Goal: Transaction & Acquisition: Obtain resource

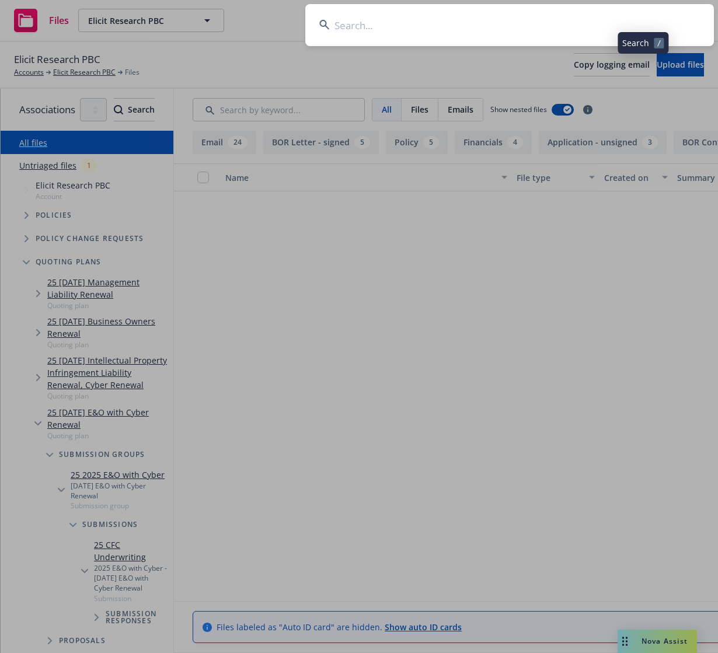
scroll to position [2686, 0]
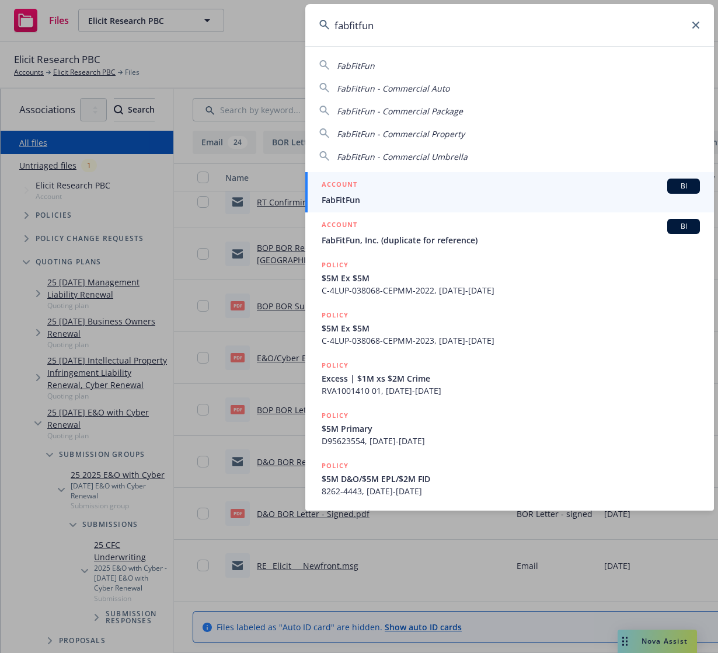
type input "fabfitfun"
click at [470, 194] on span "FabFitFun" at bounding box center [510, 200] width 378 height 12
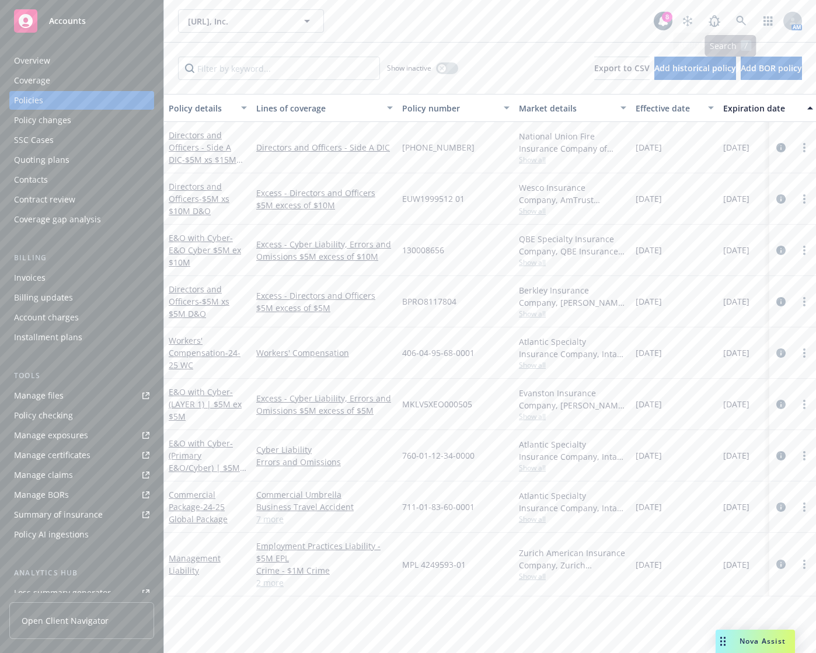
click at [756, 20] on link "button" at bounding box center [767, 20] width 23 height 23
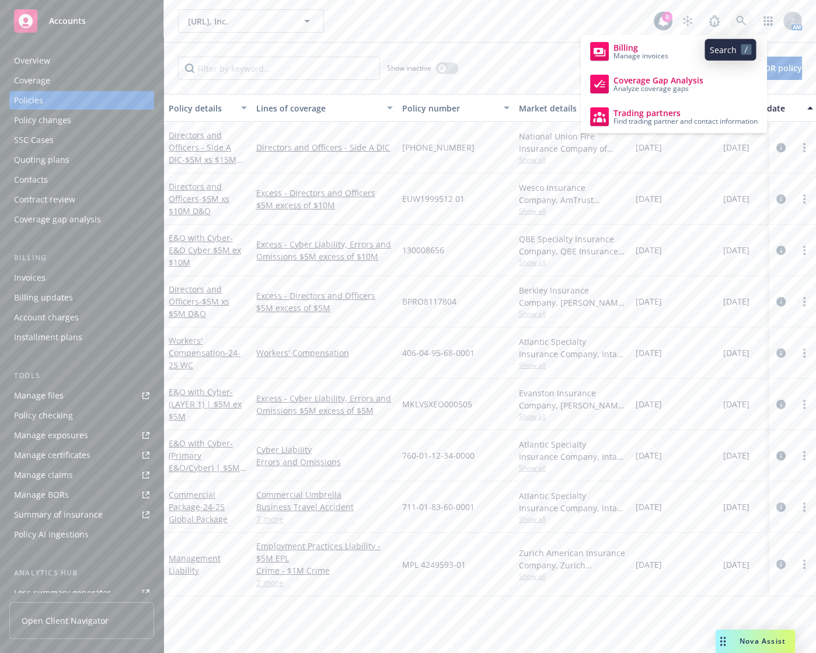
click at [736, 21] on icon at bounding box center [741, 21] width 10 height 10
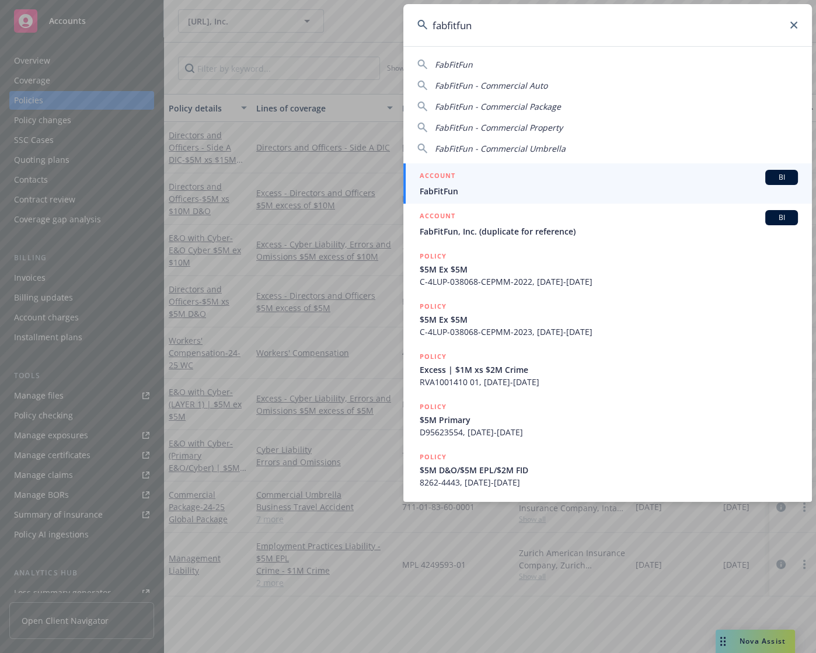
type input "fabfitfun"
click at [572, 183] on div "ACCOUNT BI" at bounding box center [609, 177] width 378 height 15
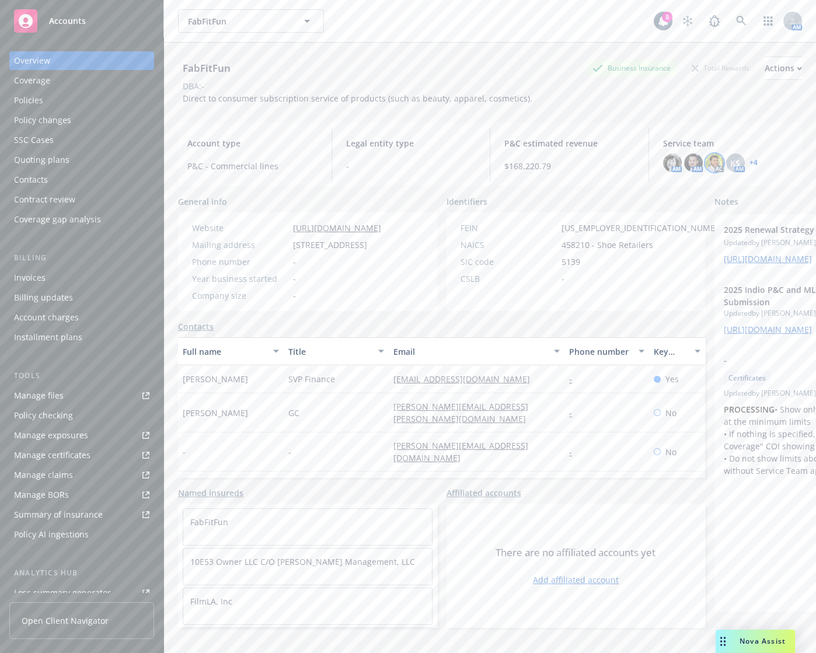
click at [705, 163] on img at bounding box center [714, 162] width 19 height 19
click at [77, 95] on div "Policies" at bounding box center [81, 100] width 135 height 19
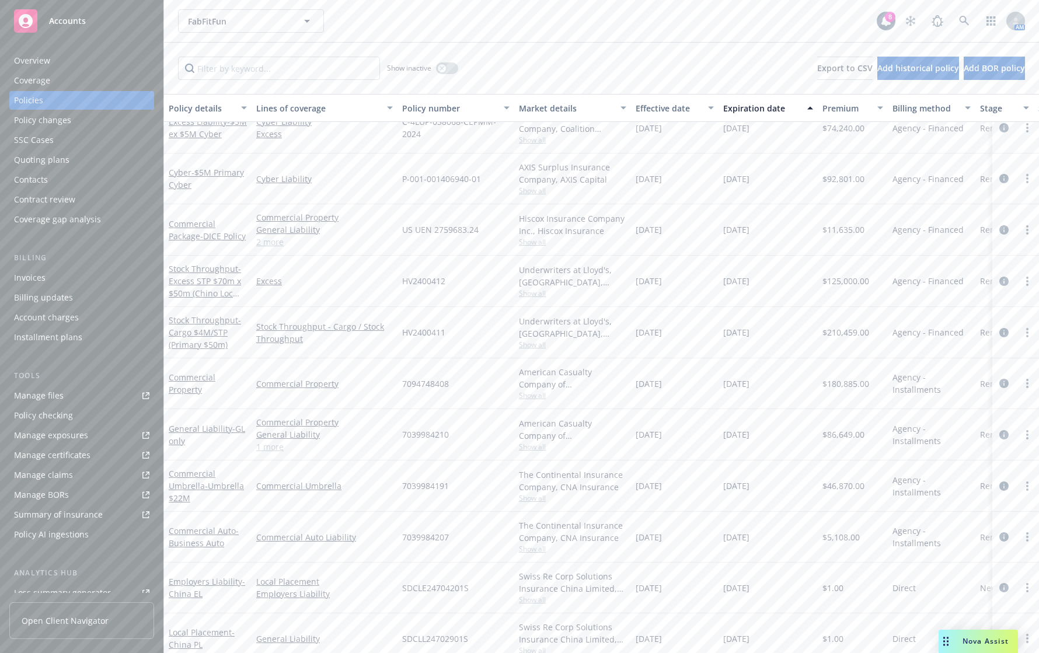
scroll to position [319, 0]
click at [788, 37] on div "FabFitFun FabFitFun 8 AM" at bounding box center [601, 21] width 875 height 42
click at [68, 399] on link "Manage files" at bounding box center [81, 395] width 145 height 19
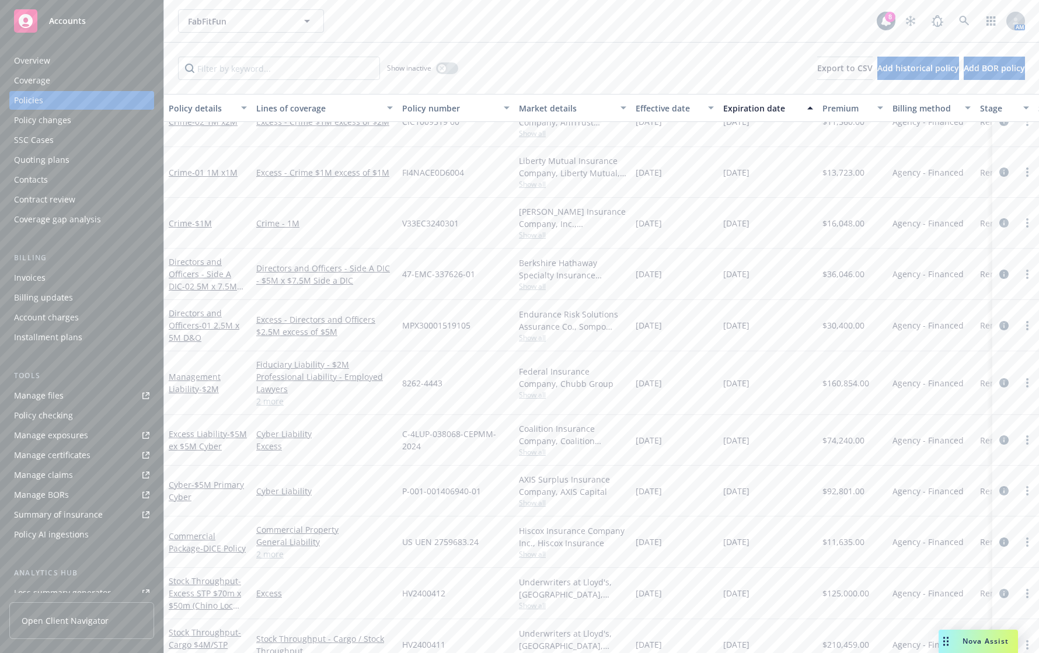
scroll to position [0, 0]
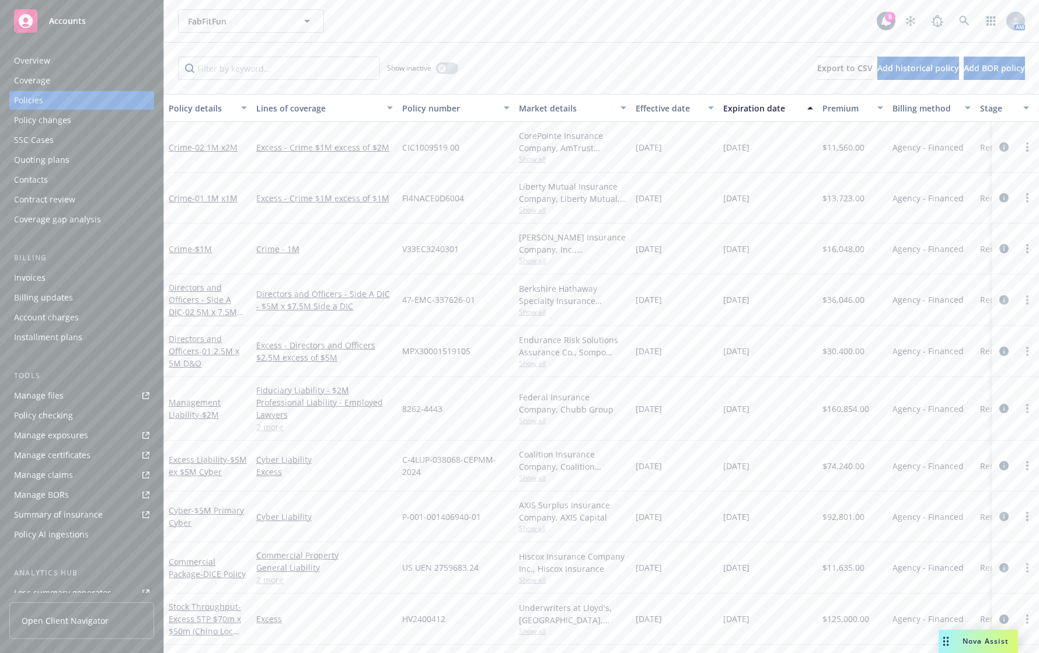
click at [788, 29] on div "FabFitFun FabFitFun" at bounding box center [527, 20] width 698 height 23
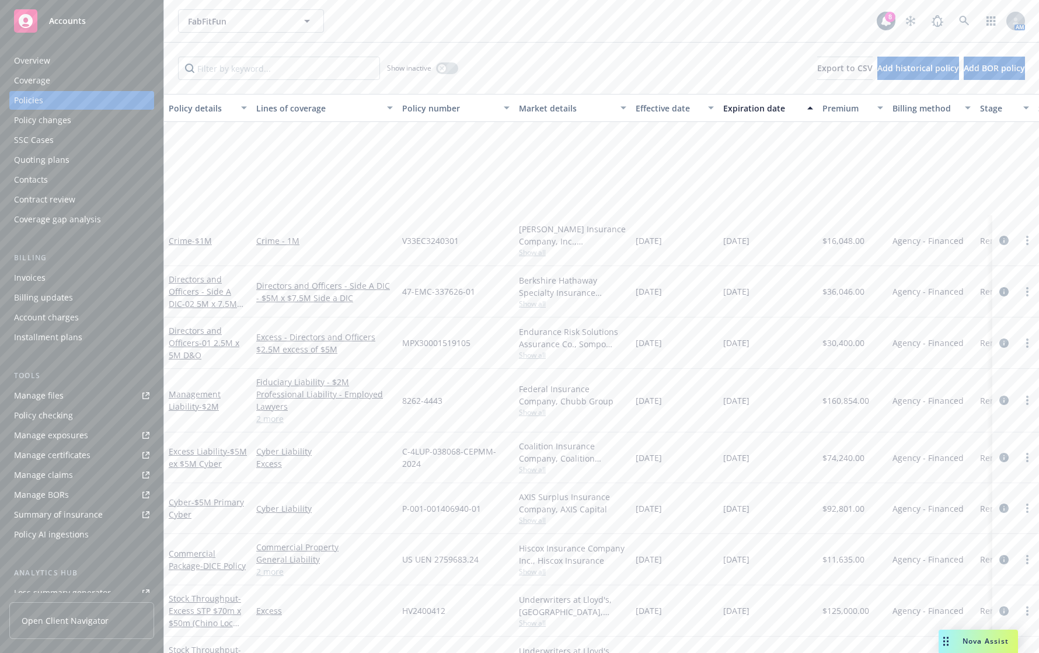
scroll to position [292, 0]
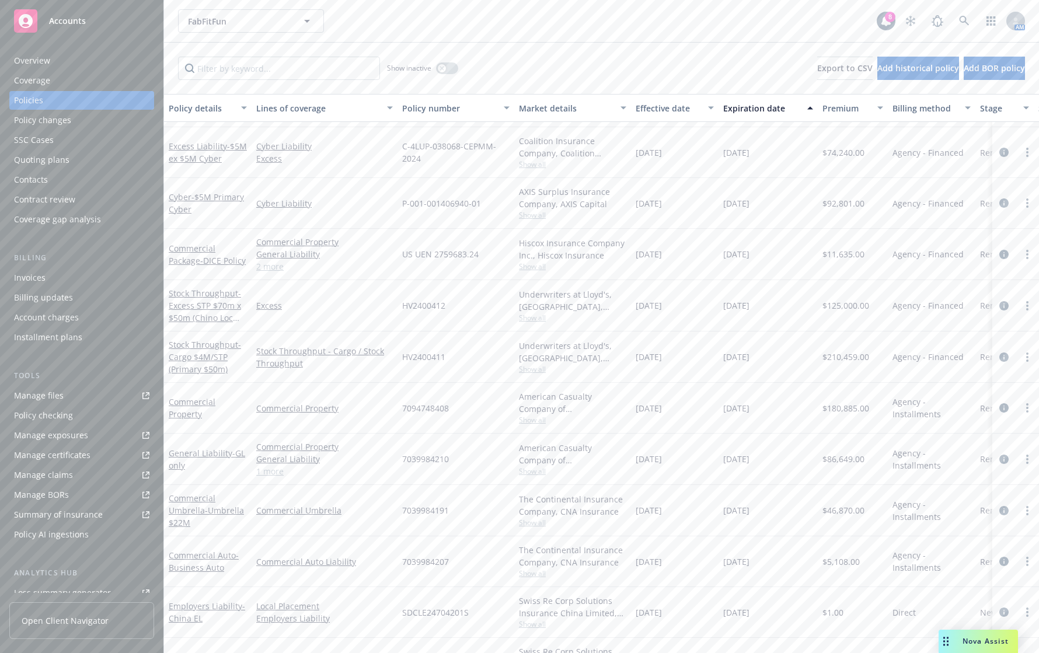
click at [375, 629] on div "Local Placement Employers Liability" at bounding box center [324, 612] width 146 height 51
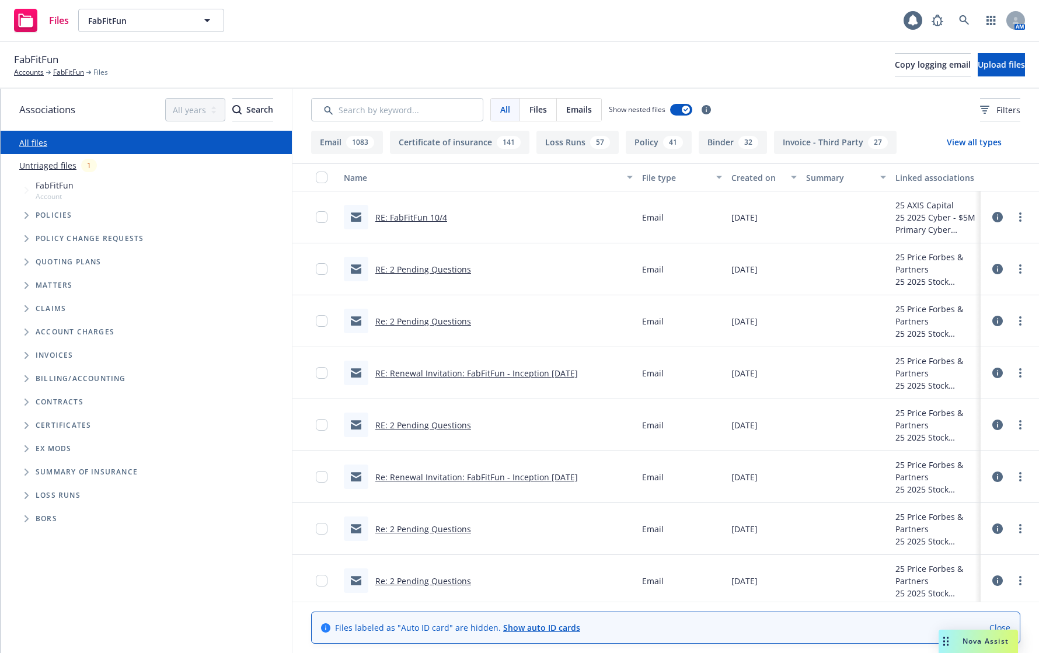
click at [30, 223] on span "Tree Example" at bounding box center [26, 215] width 19 height 19
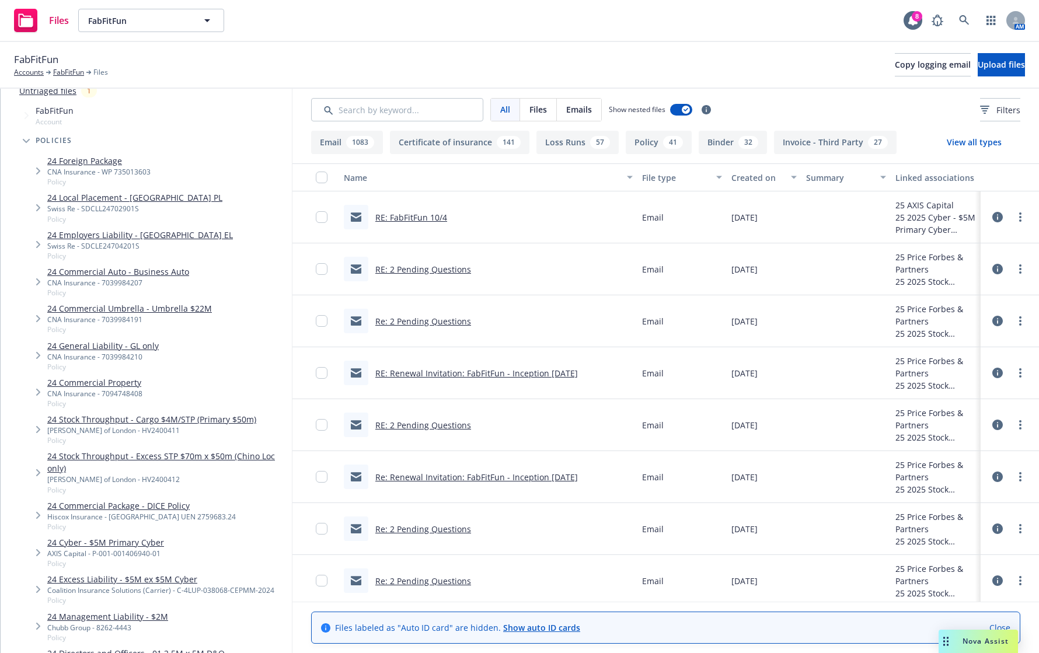
scroll to position [83, 0]
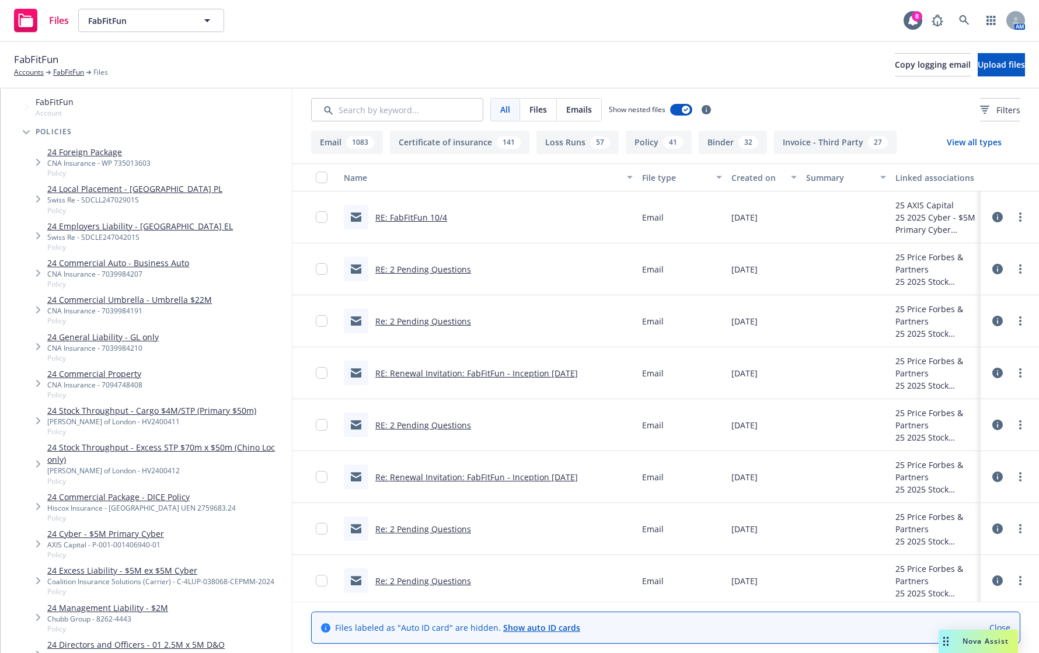
click at [96, 387] on div "CNA Insurance - 7094748408" at bounding box center [94, 385] width 95 height 10
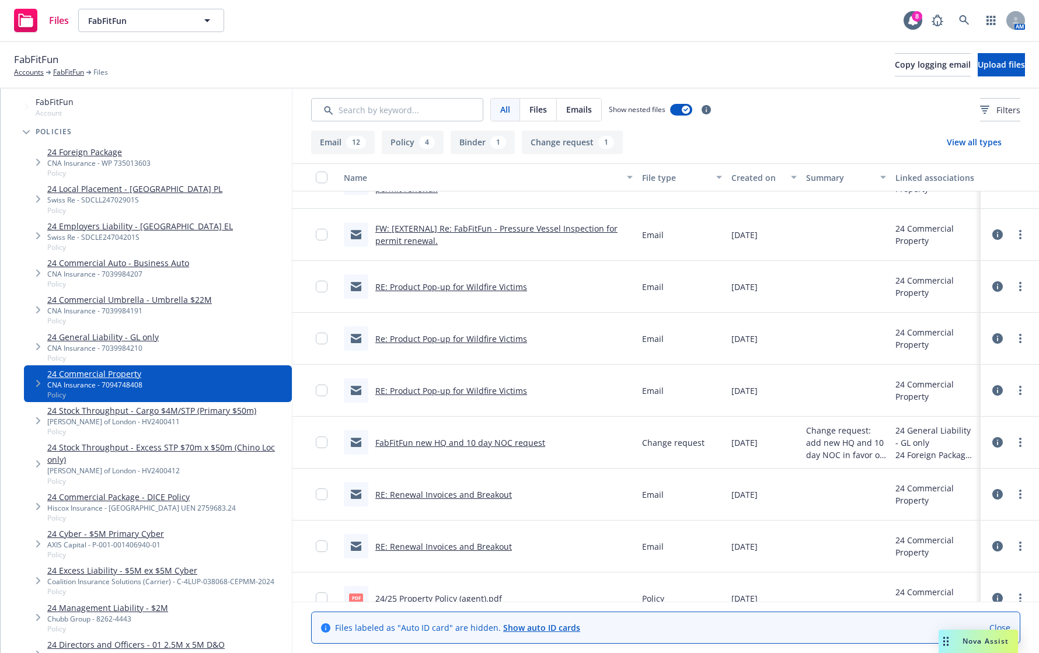
scroll to position [514, 0]
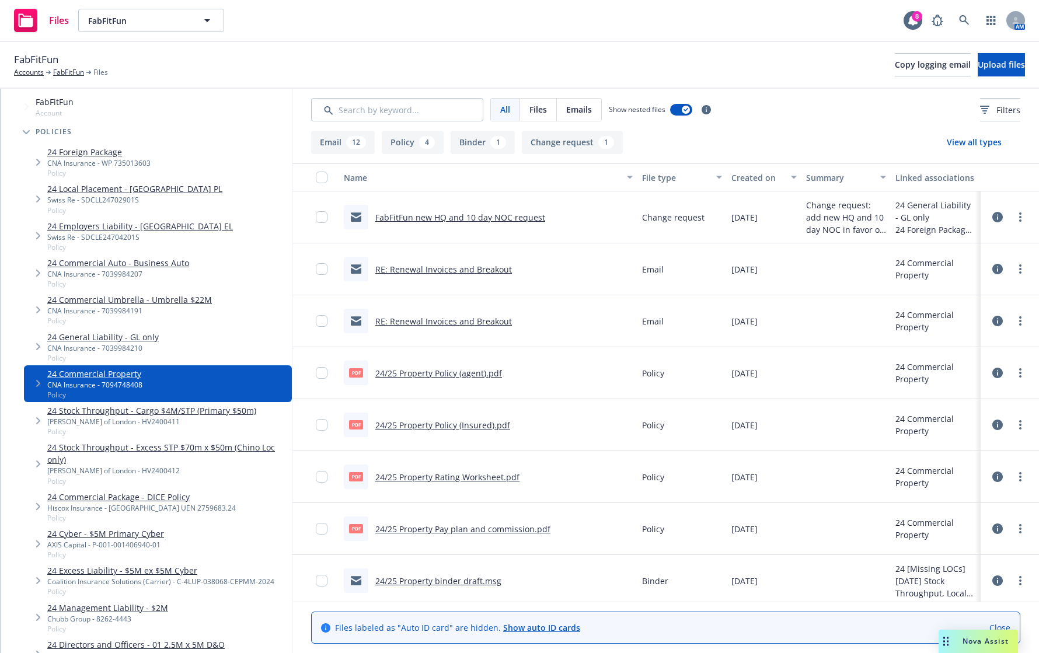
click at [488, 422] on link "24/25 Property Policy (Insured).pdf" at bounding box center [442, 425] width 135 height 11
